Goal: Task Accomplishment & Management: Use online tool/utility

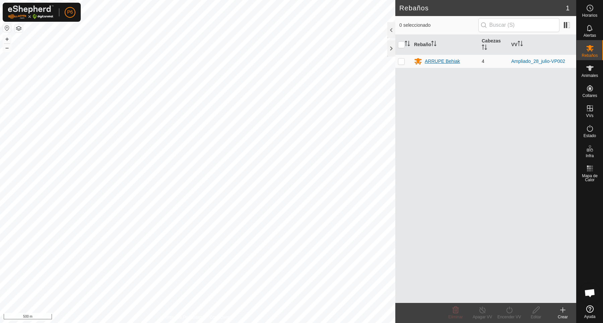
click at [436, 65] on div "ARRUPE Behiak" at bounding box center [442, 61] width 35 height 7
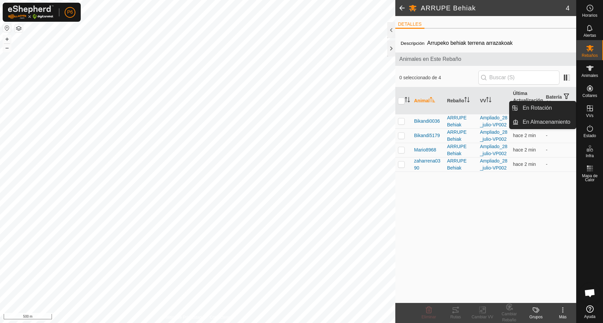
click at [590, 111] on icon at bounding box center [590, 108] width 8 height 8
click at [538, 104] on link "En Rotación" at bounding box center [546, 107] width 57 height 13
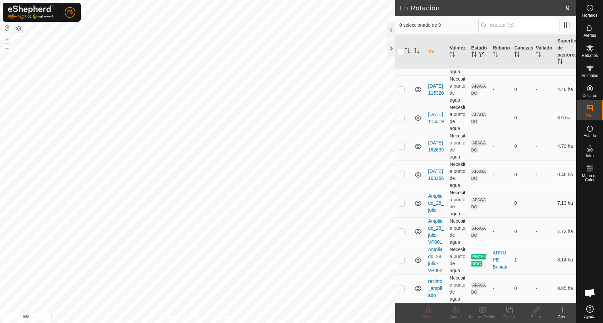
scroll to position [99, 0]
click at [403, 257] on p-checkbox at bounding box center [401, 259] width 7 height 5
click at [402, 257] on p-checkbox at bounding box center [401, 259] width 7 height 5
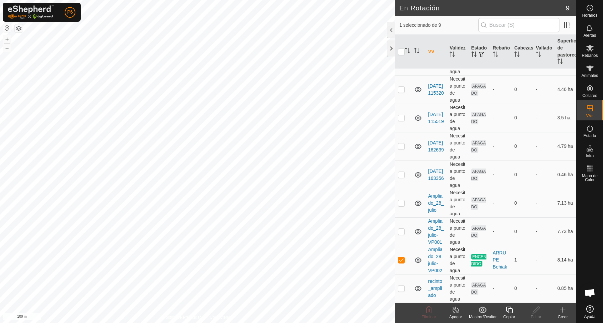
checkbox input "false"
click at [400, 229] on p-checkbox at bounding box center [401, 231] width 7 height 5
checkbox input "false"
click at [402, 201] on p-checkbox at bounding box center [401, 203] width 7 height 5
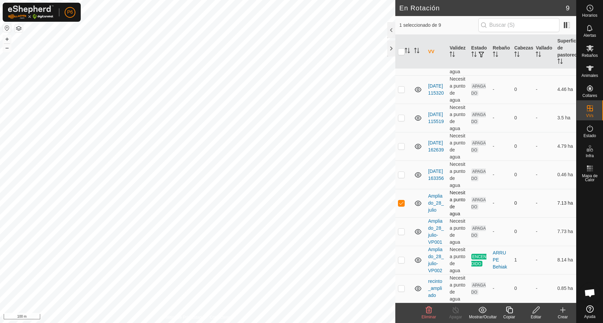
click at [402, 201] on p-checkbox at bounding box center [401, 203] width 7 height 5
checkbox input "false"
click at [402, 286] on p-checkbox at bounding box center [401, 288] width 7 height 5
checkbox input "false"
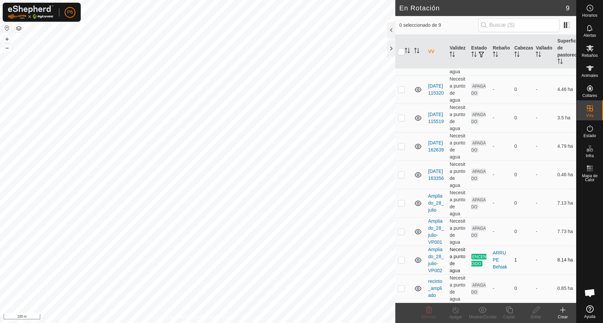
click at [399, 257] on p-checkbox at bounding box center [401, 259] width 7 height 5
checkbox input "false"
click at [402, 229] on p-checkbox at bounding box center [401, 231] width 7 height 5
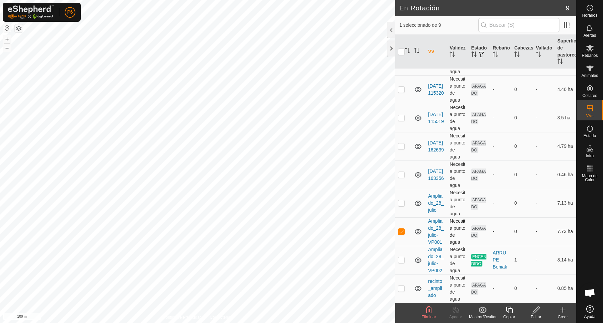
checkbox input "false"
click at [399, 257] on p-checkbox at bounding box center [401, 259] width 7 height 5
checkbox input "false"
click at [402, 201] on p-checkbox at bounding box center [401, 203] width 7 height 5
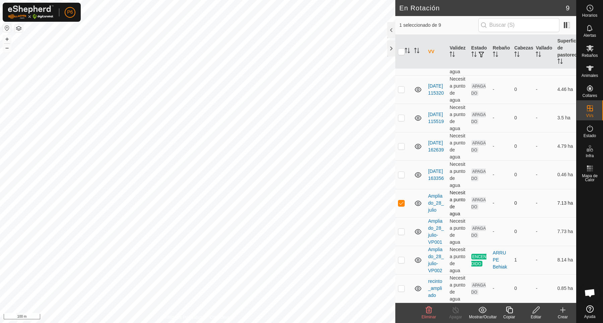
click at [402, 201] on p-checkbox at bounding box center [401, 203] width 7 height 5
checkbox input "false"
click at [400, 172] on p-checkbox at bounding box center [401, 174] width 7 height 5
checkbox input "false"
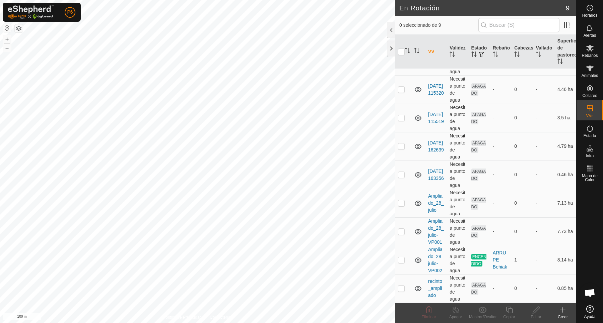
click at [401, 144] on p-checkbox at bounding box center [401, 146] width 7 height 5
click at [399, 144] on p-checkbox at bounding box center [401, 146] width 7 height 5
checkbox input "false"
click at [402, 172] on p-checkbox at bounding box center [401, 174] width 7 height 5
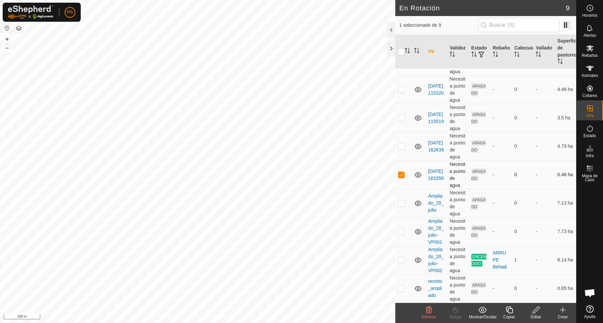
checkbox input "false"
click at [398, 144] on p-checkbox at bounding box center [401, 146] width 7 height 5
checkbox input "true"
click at [537, 315] on div "Editar" at bounding box center [535, 317] width 27 height 6
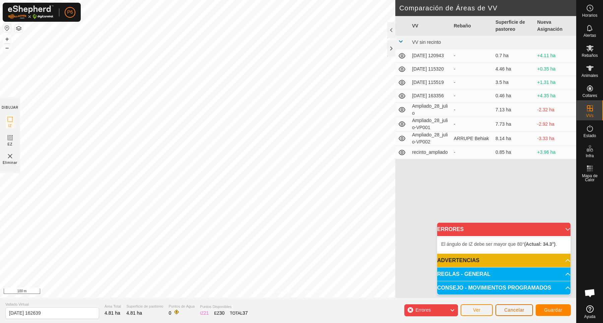
click at [515, 310] on span "Cancelar" at bounding box center [514, 310] width 20 height 5
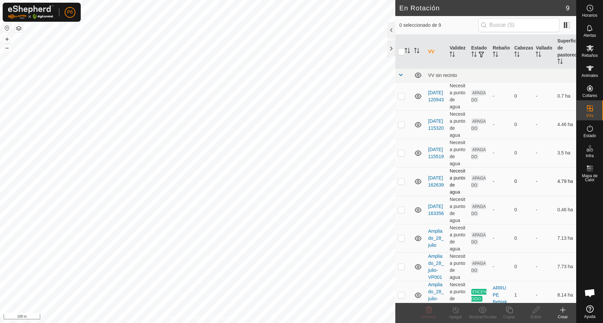
click at [399, 184] on p-checkbox at bounding box center [401, 181] width 7 height 5
click at [403, 184] on p-checkbox at bounding box center [401, 181] width 7 height 5
checkbox input "false"
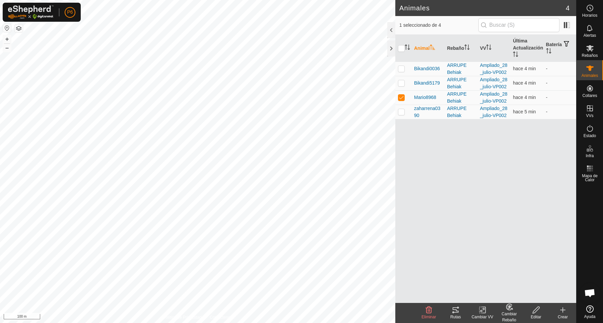
click at [454, 312] on icon at bounding box center [455, 310] width 6 height 5
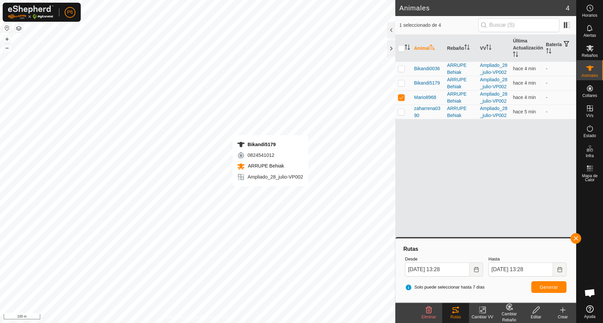
checkbox input "true"
checkbox input "false"
click at [551, 290] on span "Generar" at bounding box center [548, 287] width 18 height 5
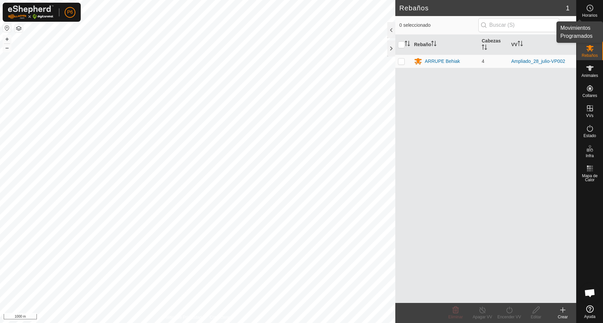
click at [596, 10] on div "Horarios" at bounding box center [589, 10] width 26 height 20
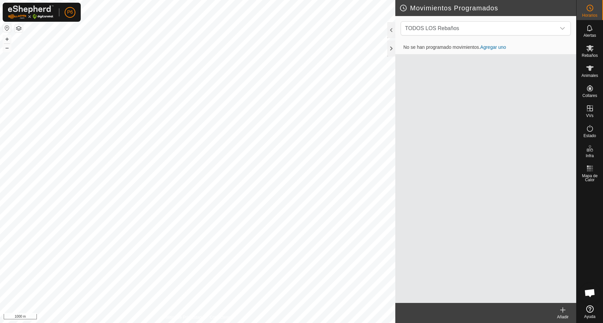
click at [493, 49] on link "Agregar uno" at bounding box center [493, 47] width 26 height 5
